Goal: Task Accomplishment & Management: Manage account settings

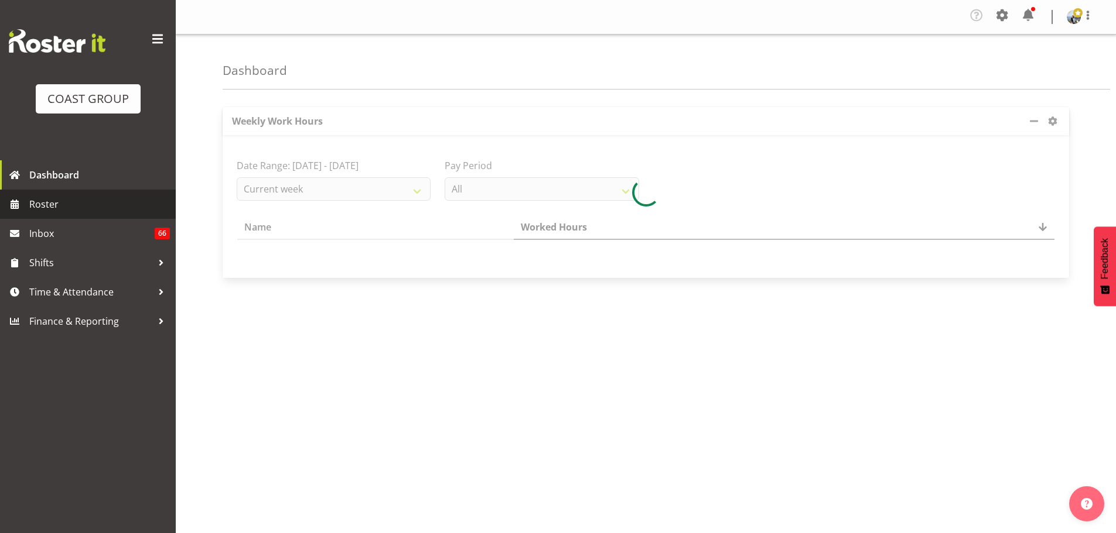
click at [93, 211] on span "Roster" at bounding box center [99, 205] width 141 height 18
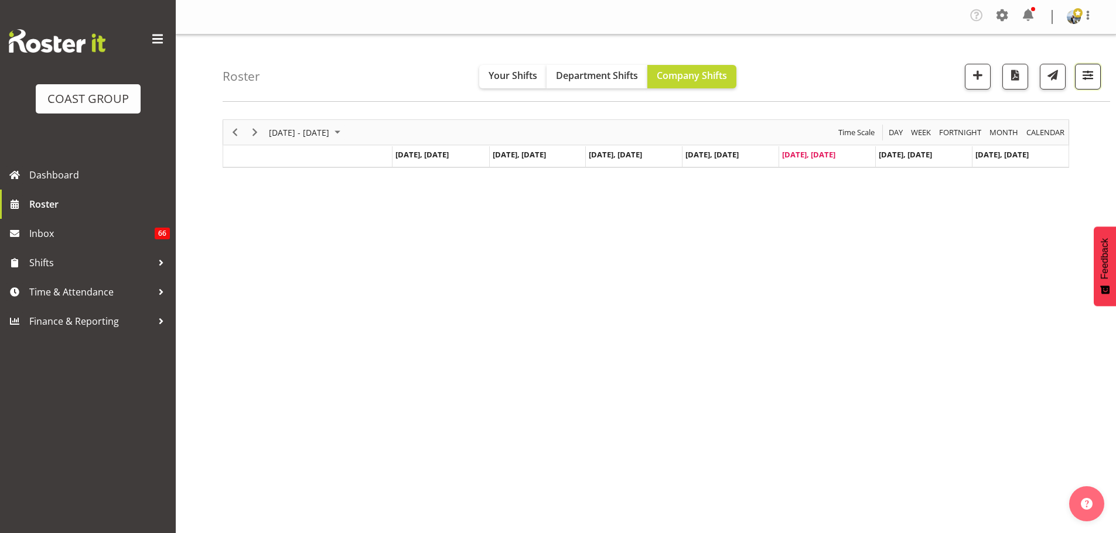
click at [1093, 84] on button "button" at bounding box center [1088, 77] width 26 height 26
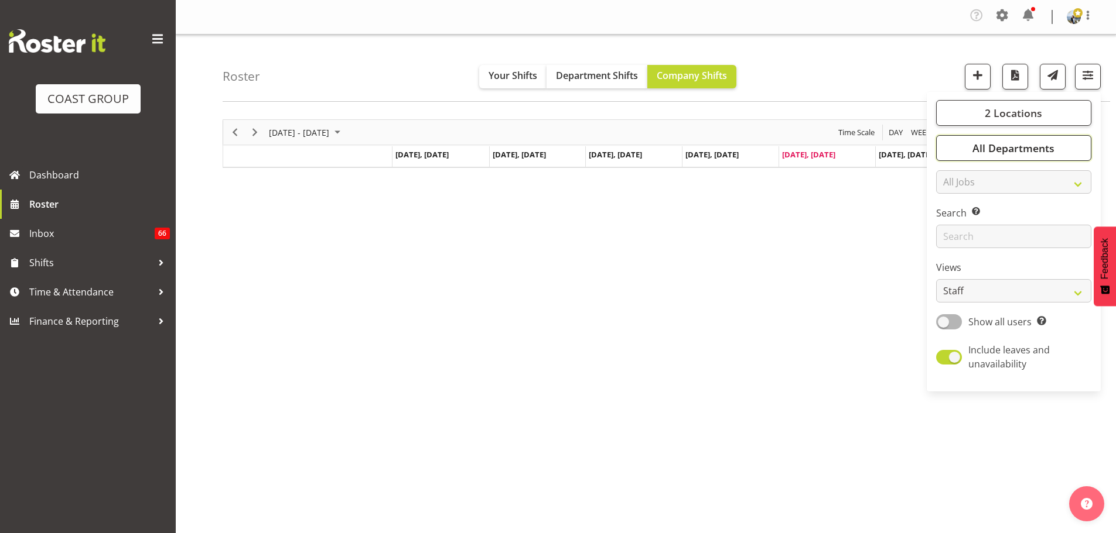
click at [1073, 147] on button "All Departments" at bounding box center [1013, 148] width 155 height 26
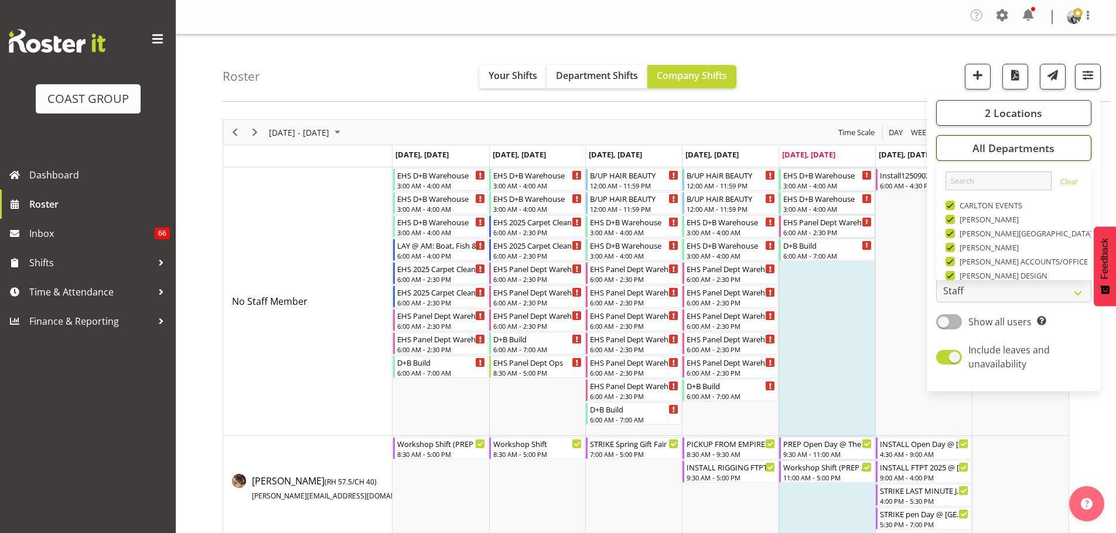
scroll to position [450, 0]
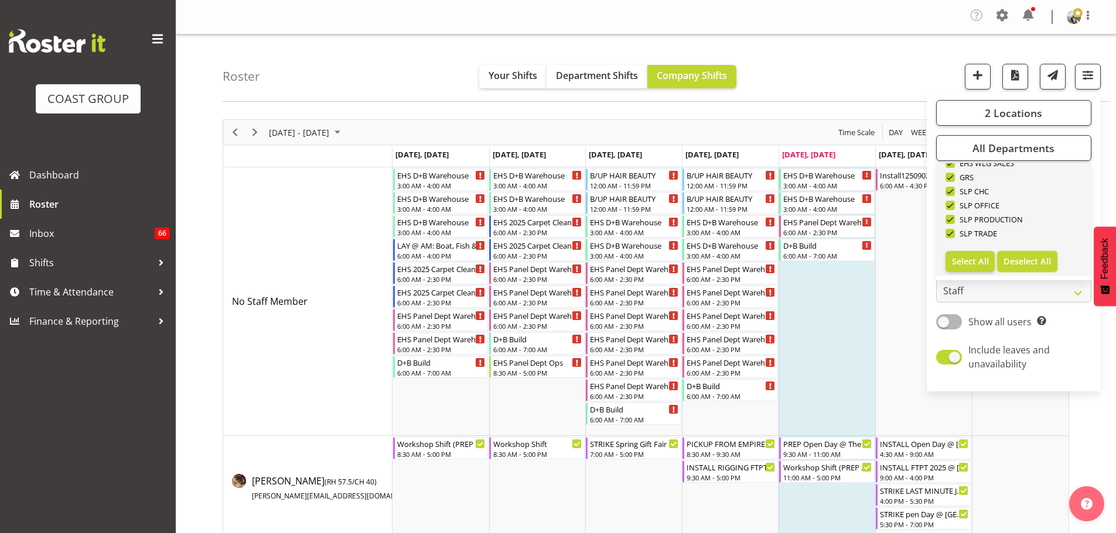
click at [1038, 263] on span "Deselect All" at bounding box center [1026, 261] width 47 height 11
checkbox input "false"
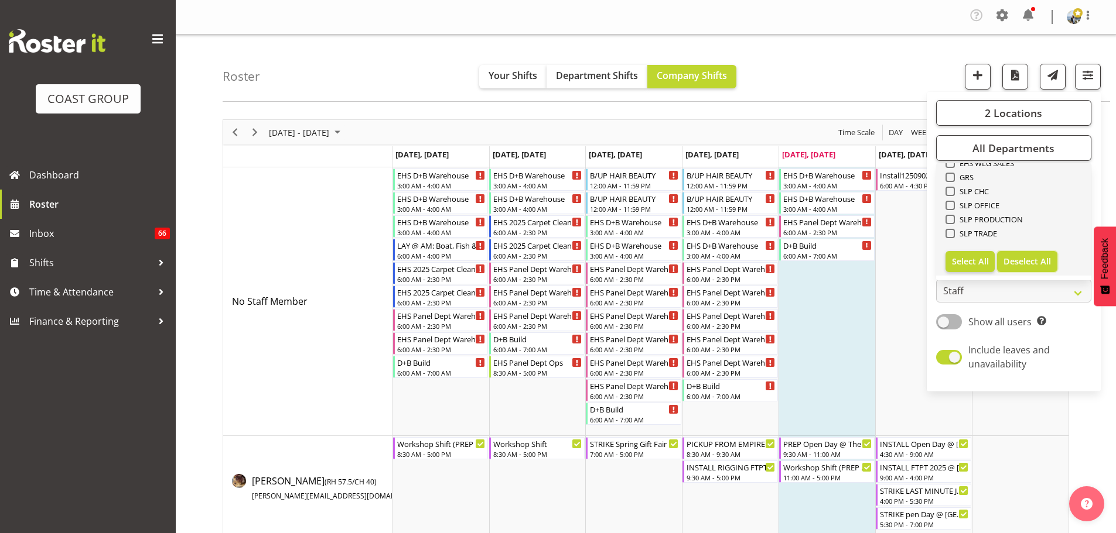
checkbox input "false"
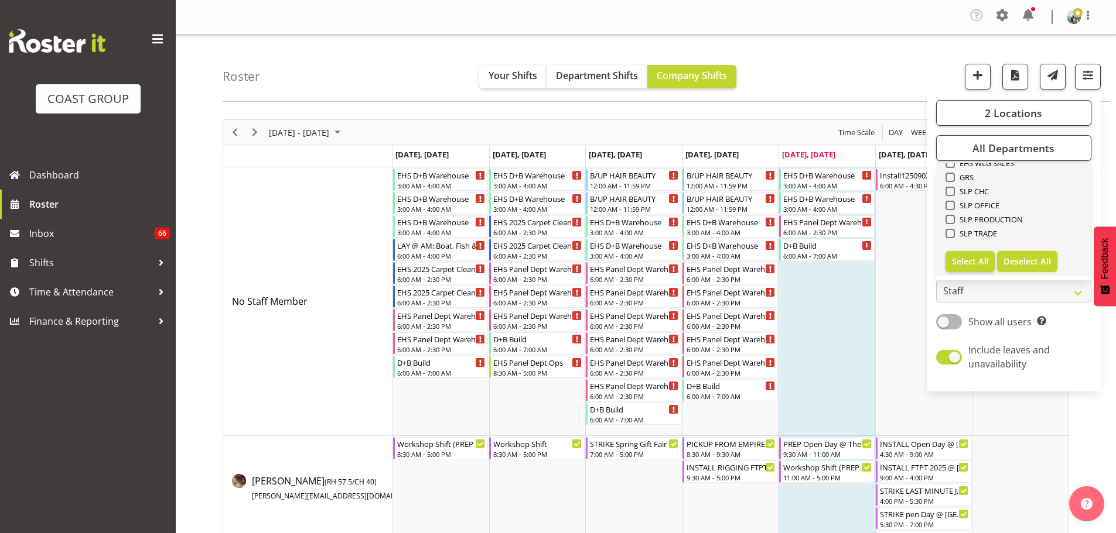
checkbox input "false"
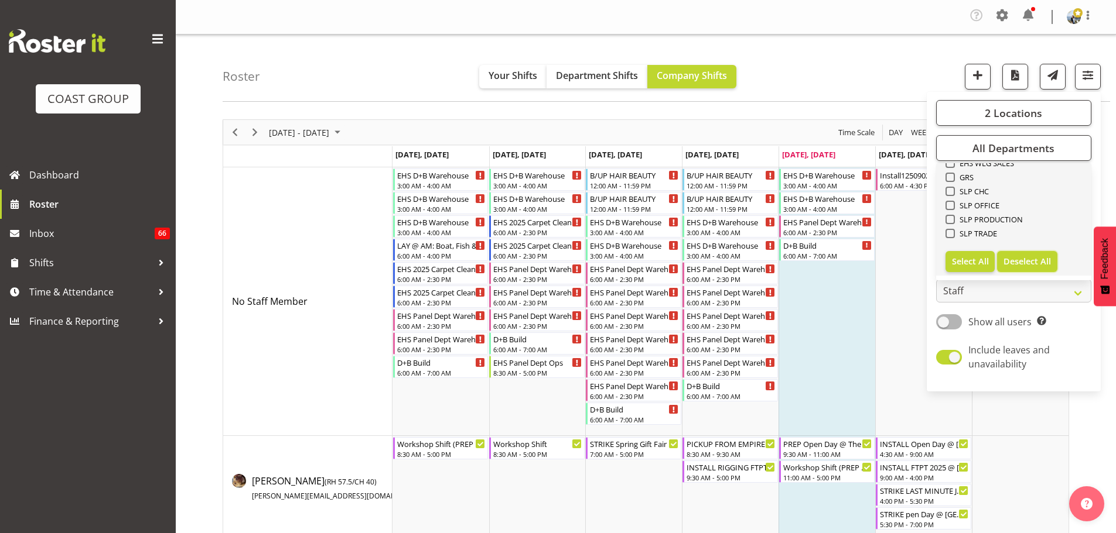
checkbox input "false"
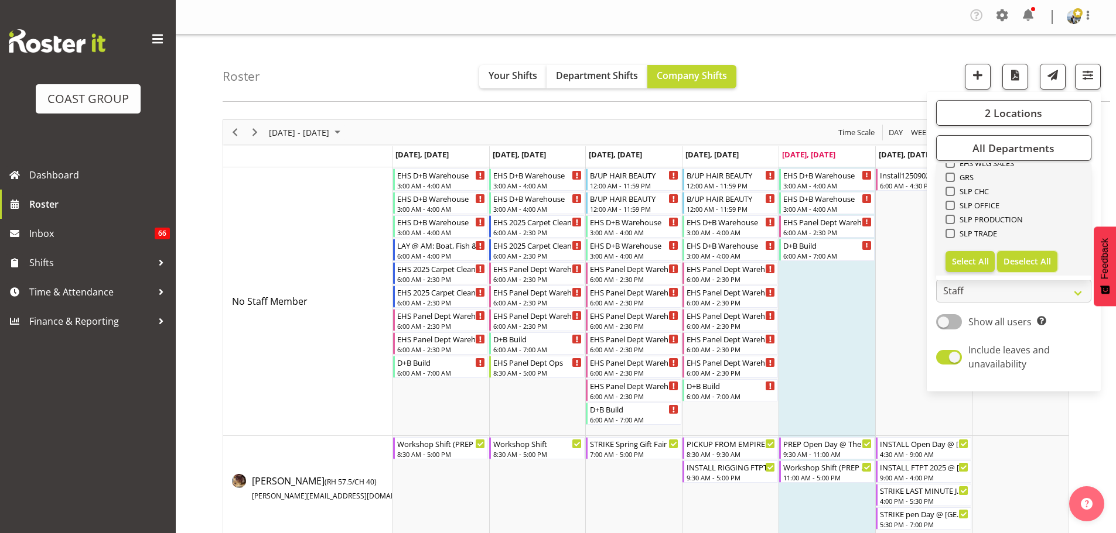
checkbox input "false"
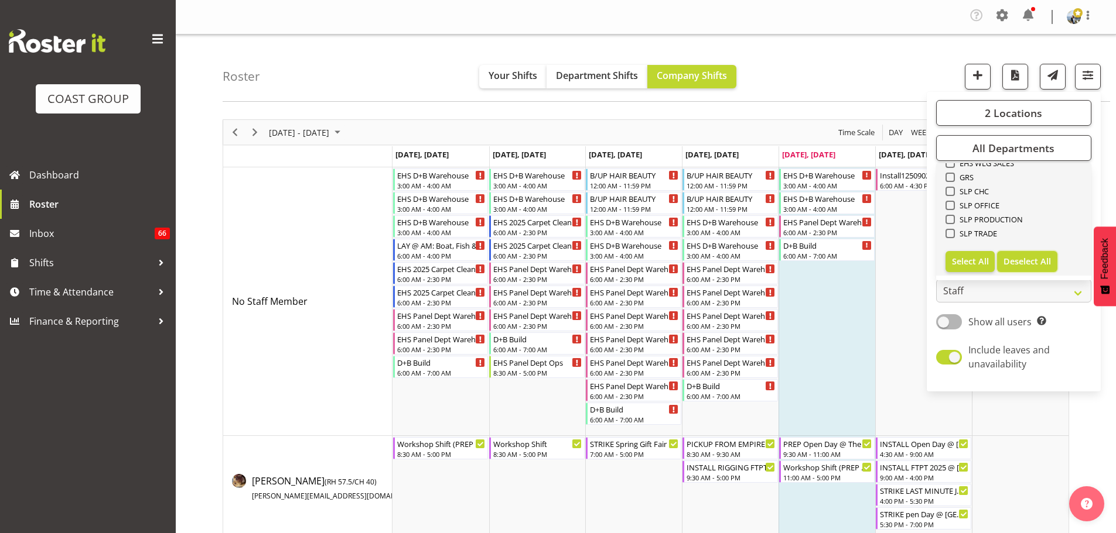
checkbox input "false"
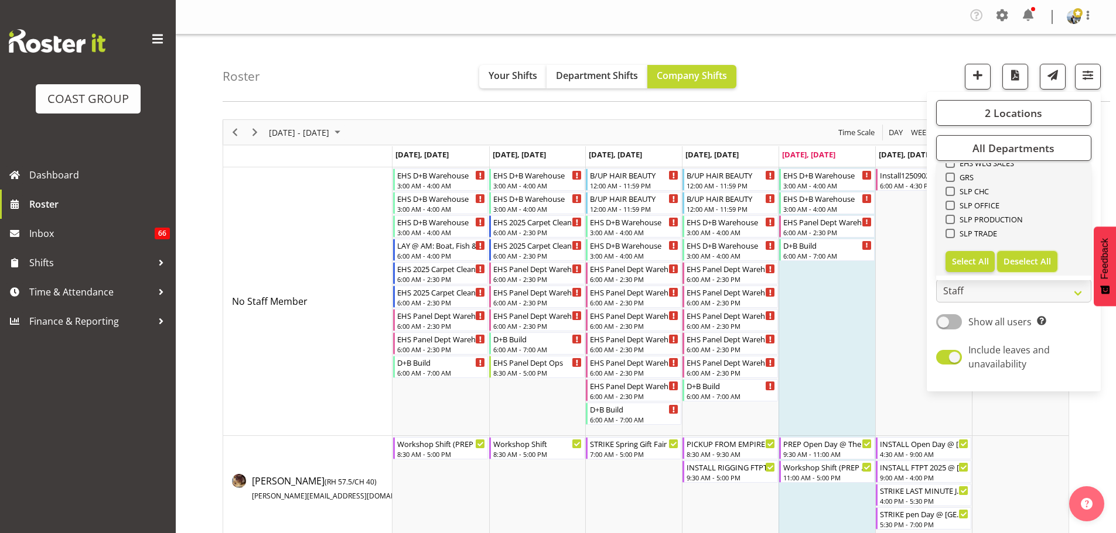
checkbox input "false"
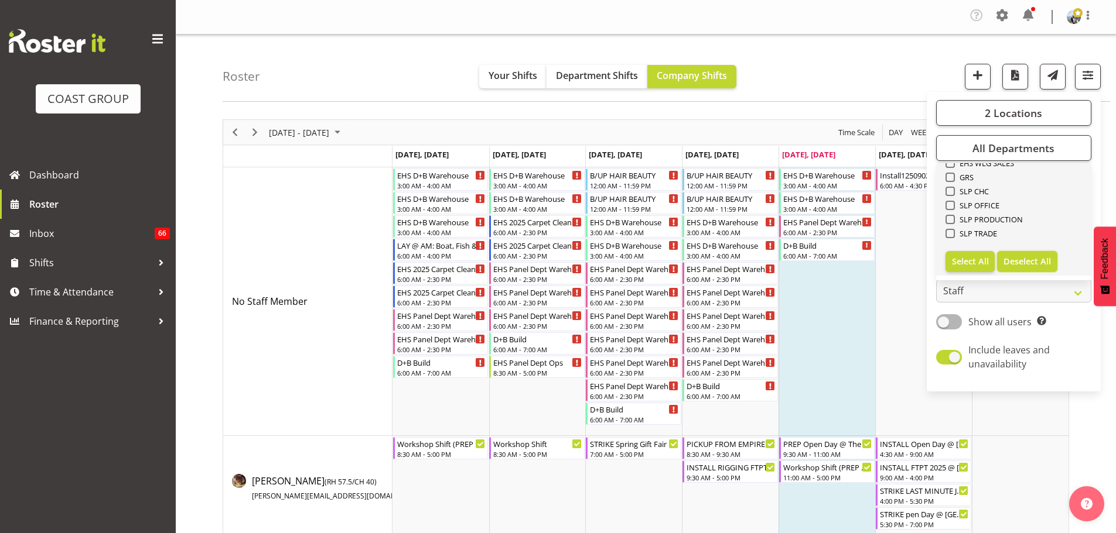
checkbox input "false"
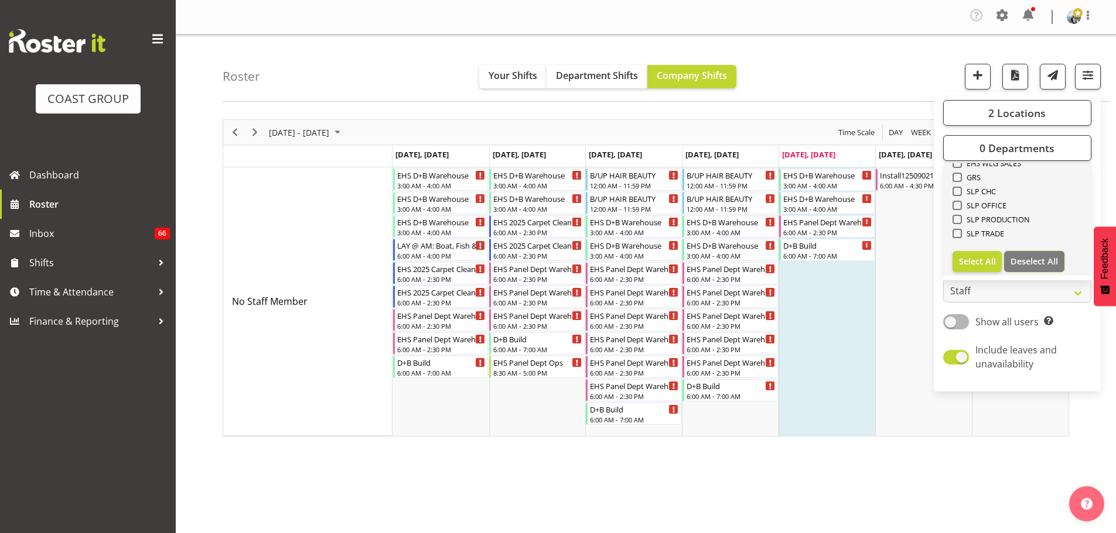
scroll to position [274, 0]
click at [1014, 184] on span "EHS AKL CARPET" at bounding box center [993, 184] width 63 height 9
click at [960, 184] on input "EHS AKL CARPET" at bounding box center [956, 185] width 8 height 8
checkbox input "true"
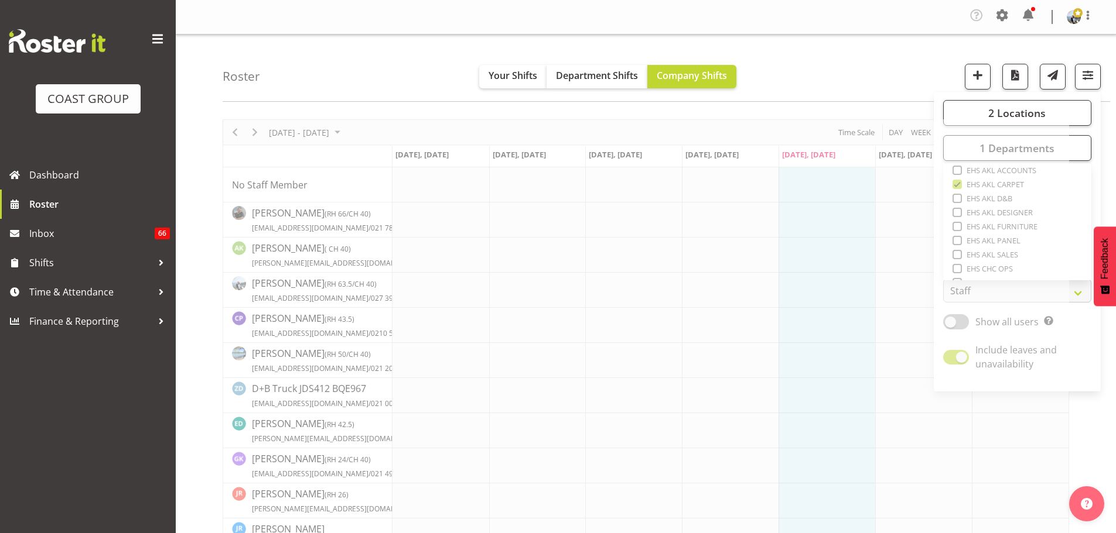
click at [845, 62] on div "Roster Your Shifts Department Shifts Company Shifts 2 Locations Clear CARLTON E…" at bounding box center [666, 68] width 887 height 67
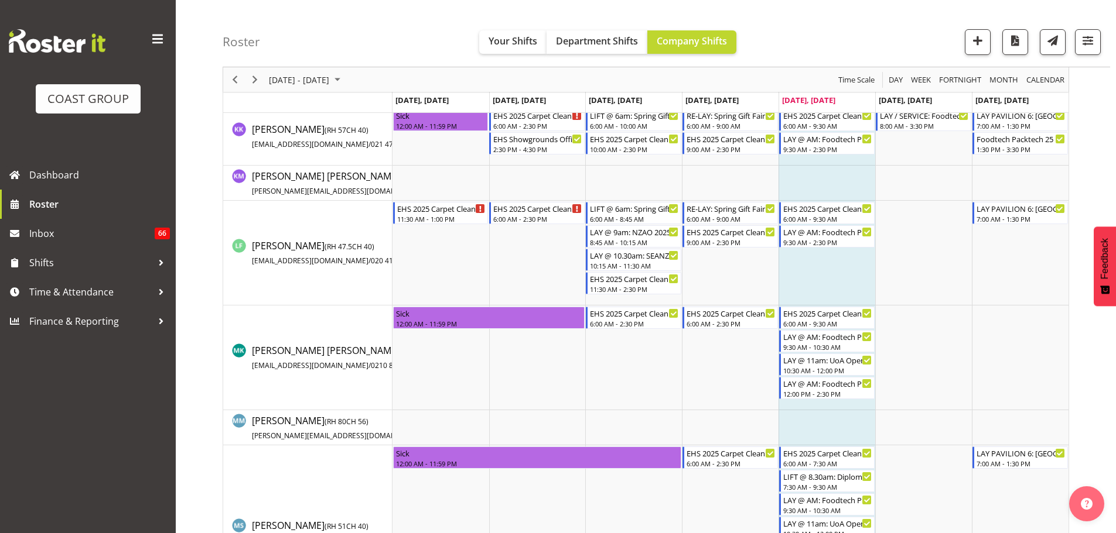
scroll to position [644, 0]
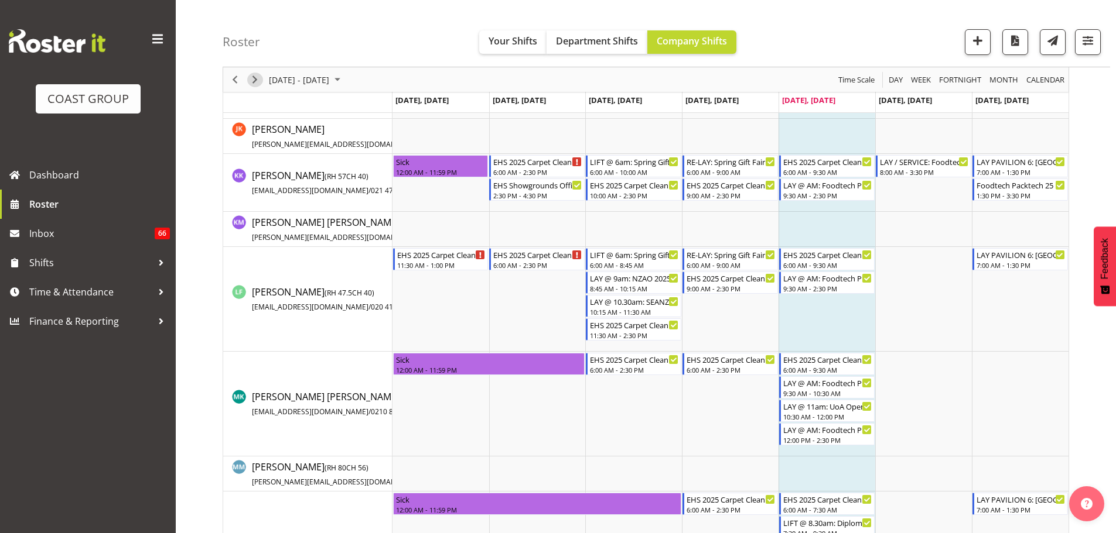
click at [259, 85] on span "Next" at bounding box center [255, 80] width 14 height 15
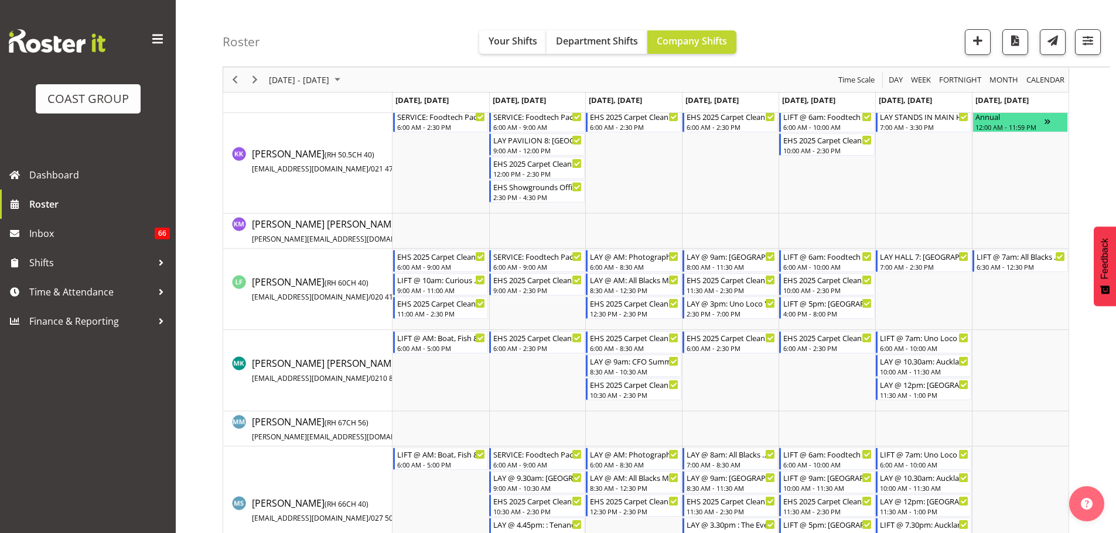
scroll to position [644, 0]
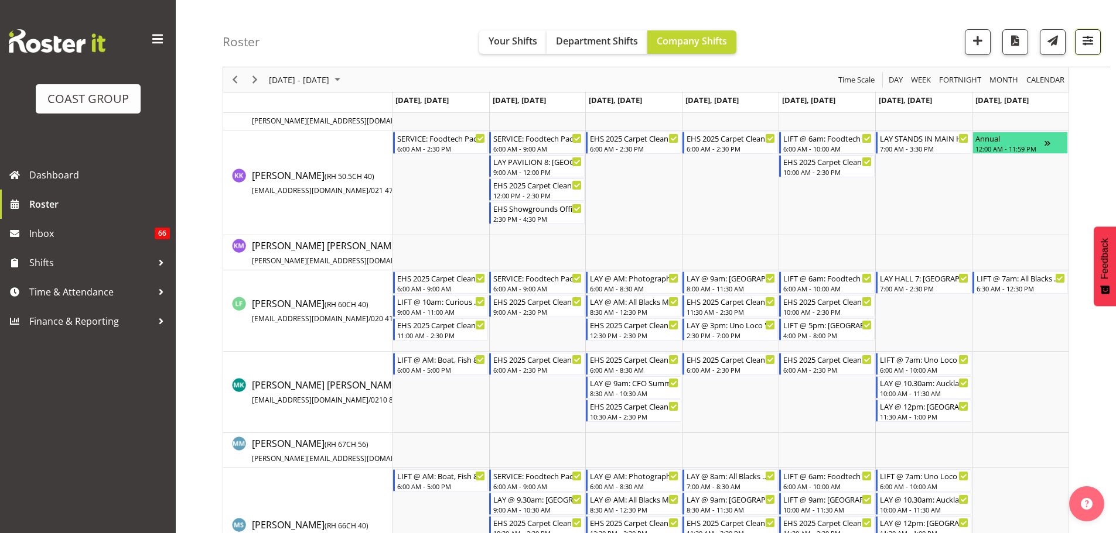
click at [1087, 45] on span "button" at bounding box center [1087, 40] width 15 height 15
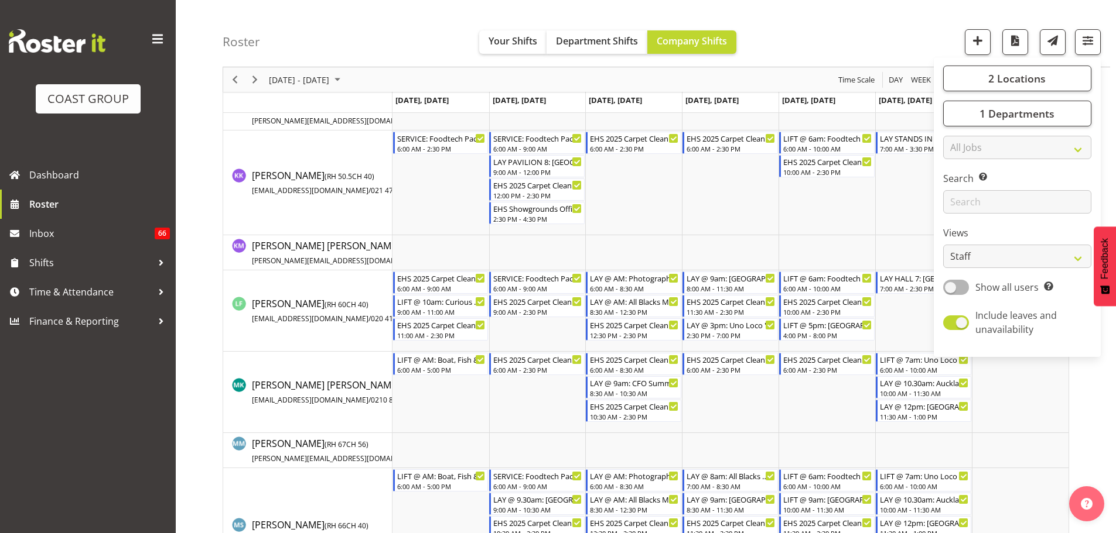
click at [905, 43] on div "Roster Your Shifts Department Shifts Company Shifts 2 Locations Clear CARLTON E…" at bounding box center [666, 33] width 887 height 67
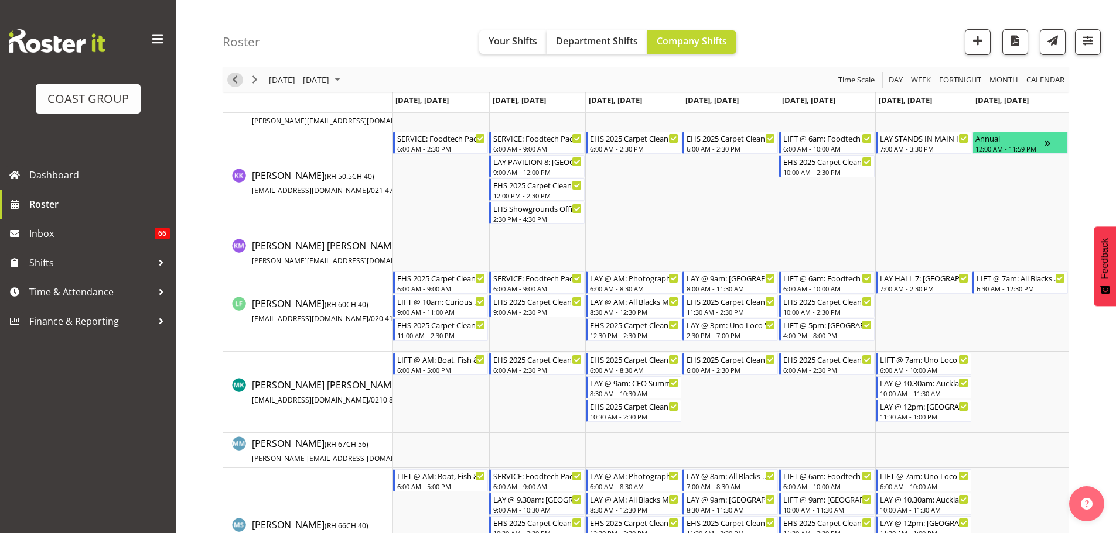
drag, startPoint x: 241, startPoint y: 81, endPoint x: 826, endPoint y: 227, distance: 602.9
click at [241, 81] on span "Previous" at bounding box center [235, 80] width 14 height 15
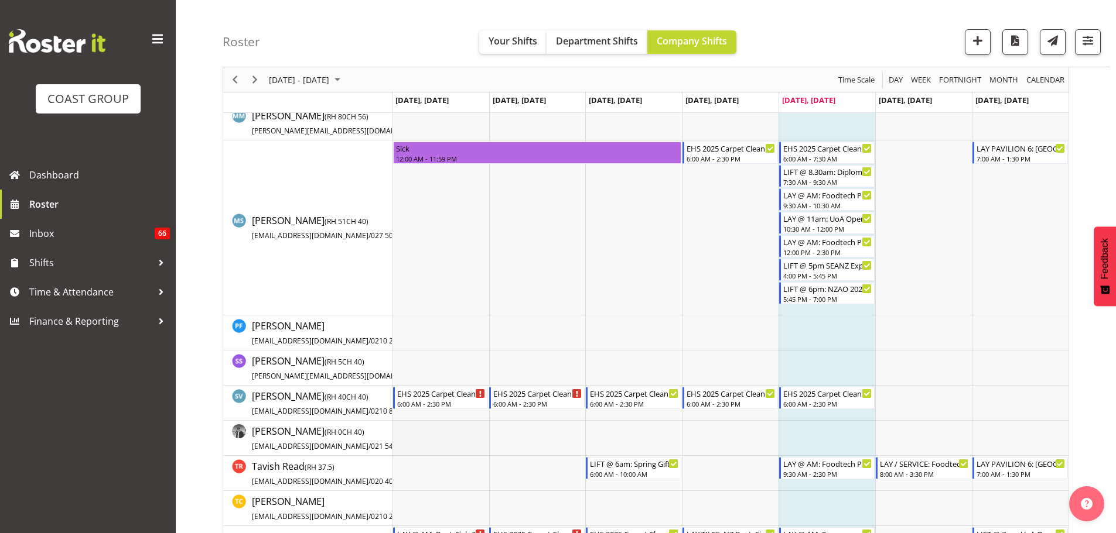
scroll to position [1347, 0]
